Goal: Information Seeking & Learning: Learn about a topic

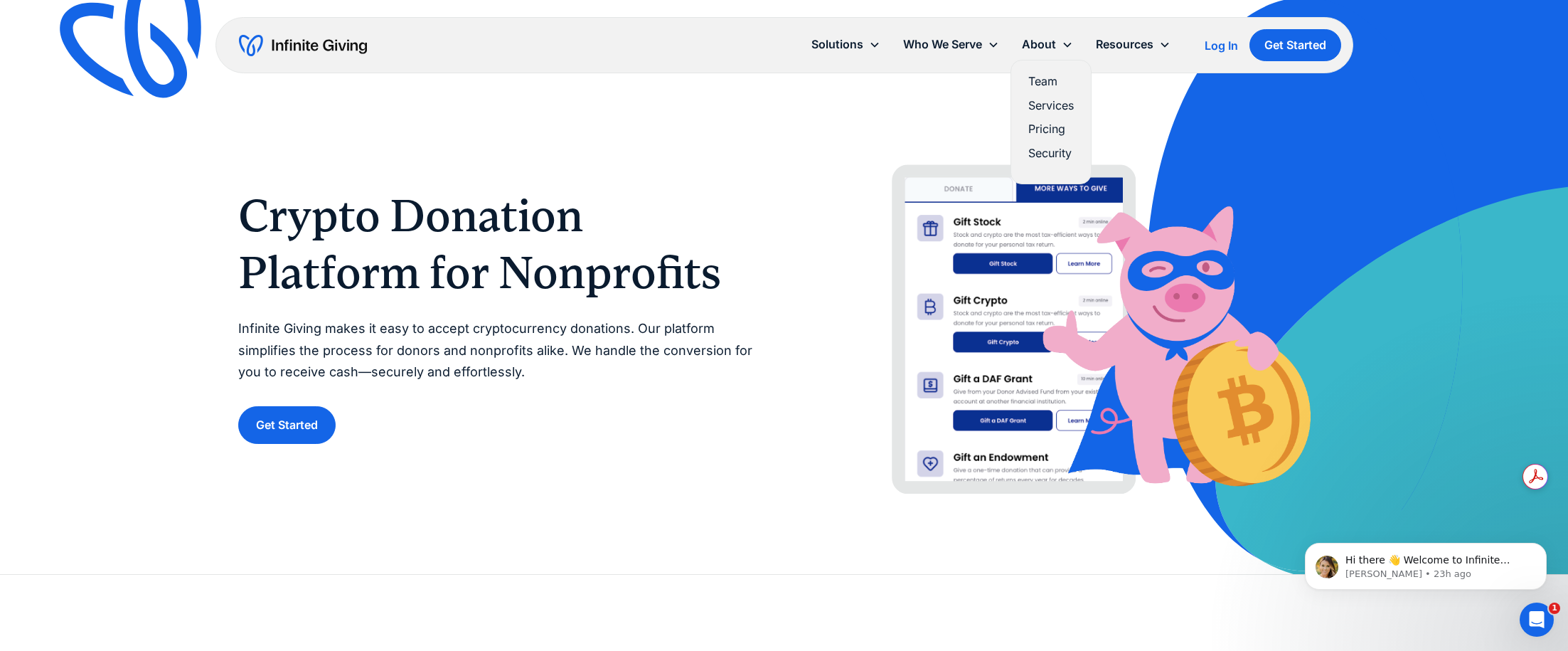
click at [1039, 77] on link "Team" at bounding box center [1051, 81] width 46 height 19
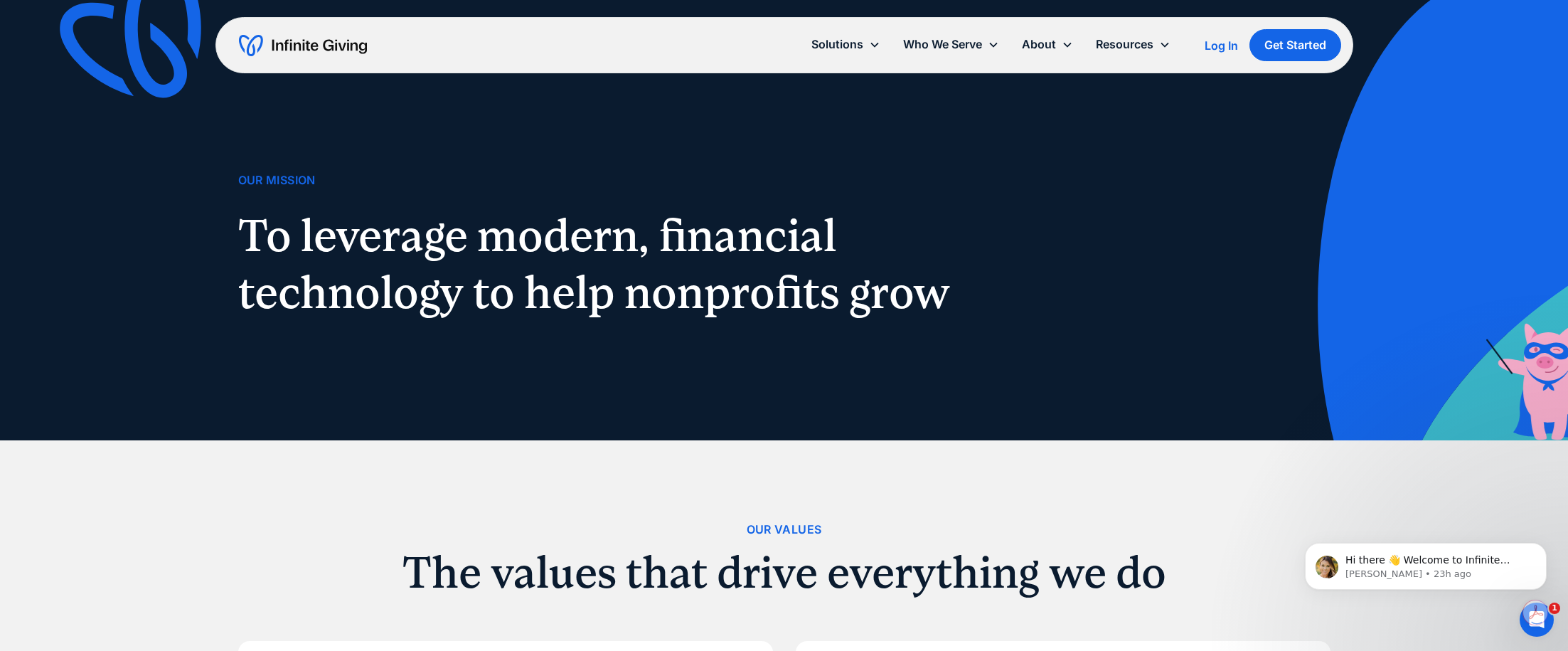
click at [150, 63] on img at bounding box center [143, 40] width 188 height 182
click at [173, 73] on img at bounding box center [143, 40] width 188 height 182
click at [289, 55] on img "home" at bounding box center [303, 45] width 128 height 23
click at [287, 47] on img "home" at bounding box center [303, 45] width 128 height 23
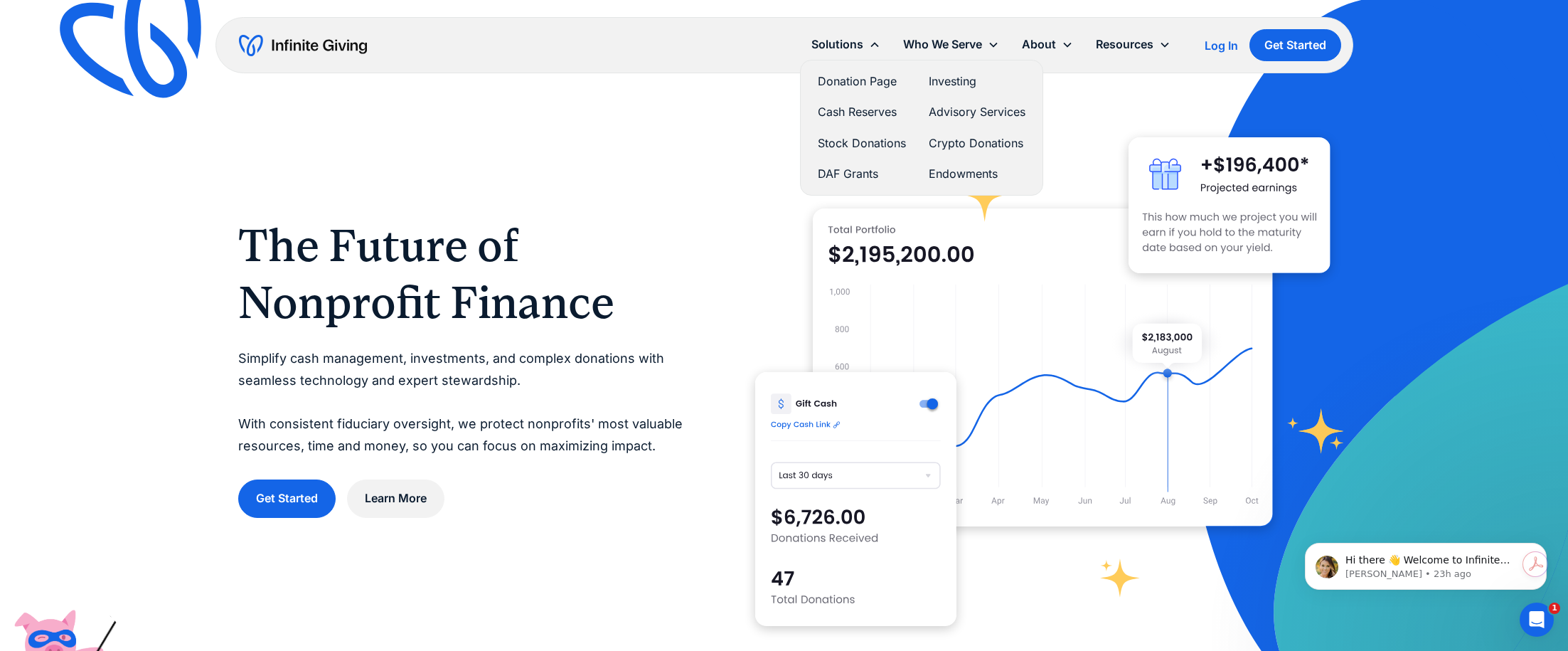
click at [975, 138] on link "Crypto Donations" at bounding box center [977, 143] width 97 height 19
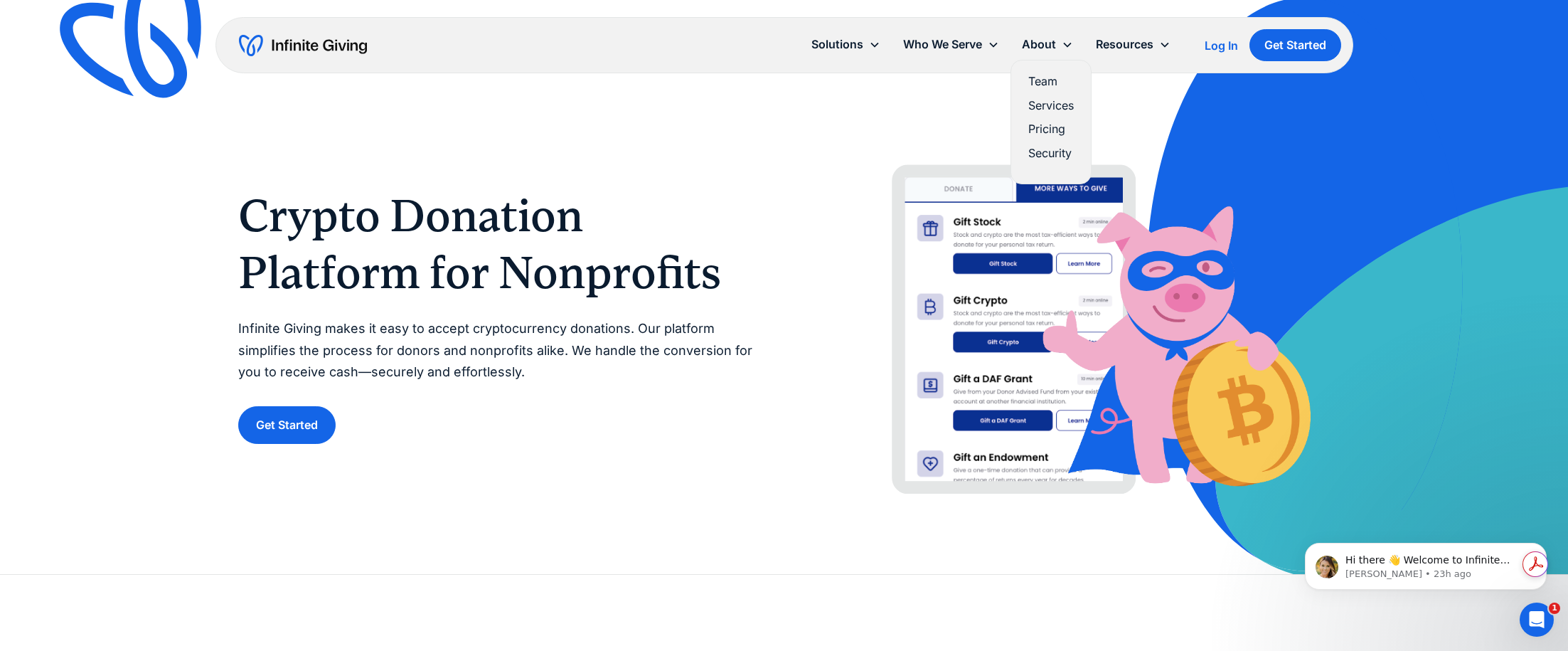
click at [1031, 45] on div "About" at bounding box center [1039, 44] width 34 height 19
click at [1042, 40] on div "About" at bounding box center [1039, 44] width 34 height 19
click at [1041, 44] on div "About" at bounding box center [1039, 44] width 34 height 19
click at [1039, 75] on link "Team" at bounding box center [1051, 81] width 46 height 19
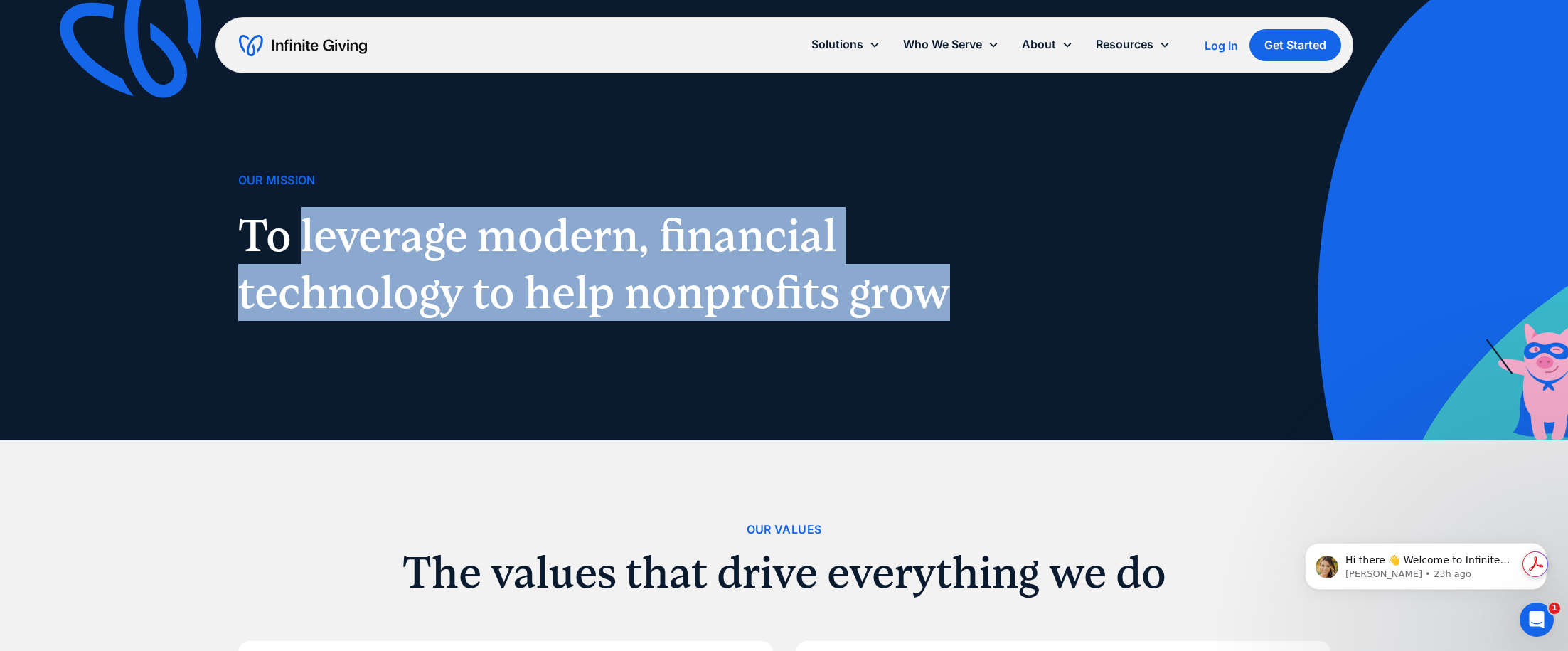
drag, startPoint x: 302, startPoint y: 230, endPoint x: 948, endPoint y: 293, distance: 649.1
click at [948, 293] on h1 "To leverage modern, financial technology to help nonprofits grow" at bounding box center [603, 264] width 728 height 114
copy h1 "leverage modern, financial technology to help nonprofits grow"
